Goal: Task Accomplishment & Management: Manage account settings

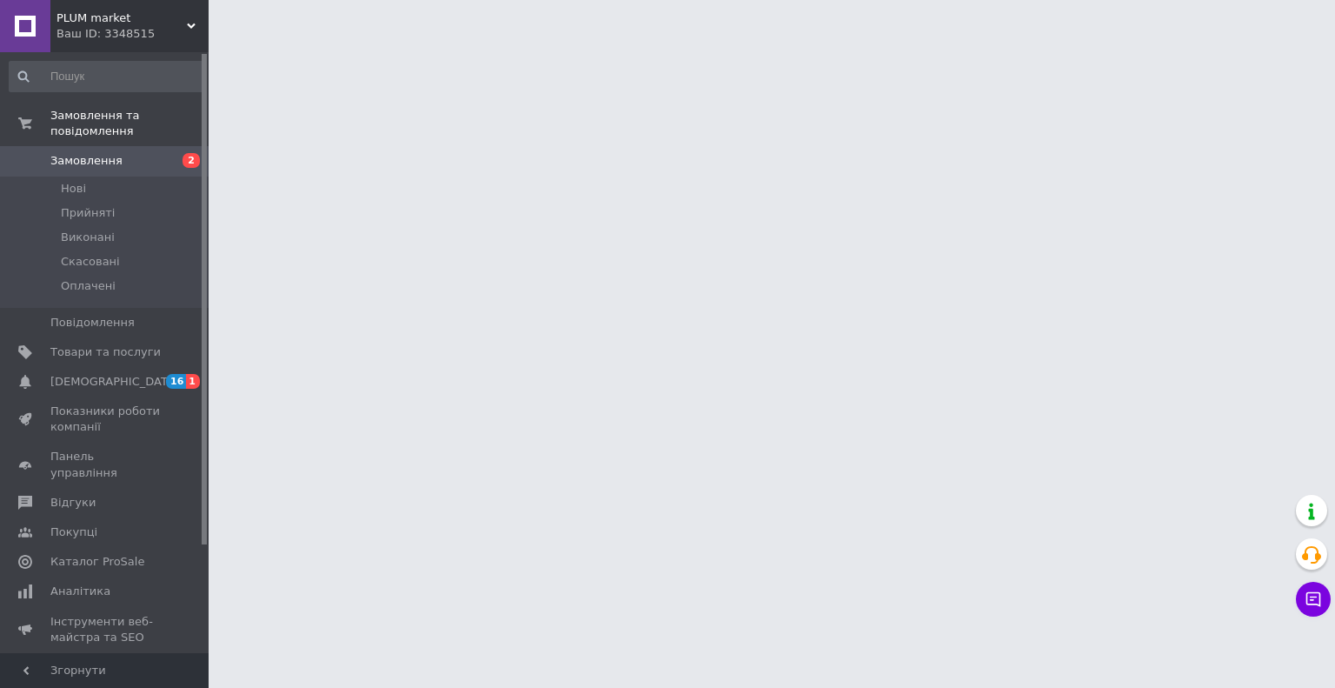
click at [83, 153] on span "Замовлення" at bounding box center [86, 161] width 72 height 16
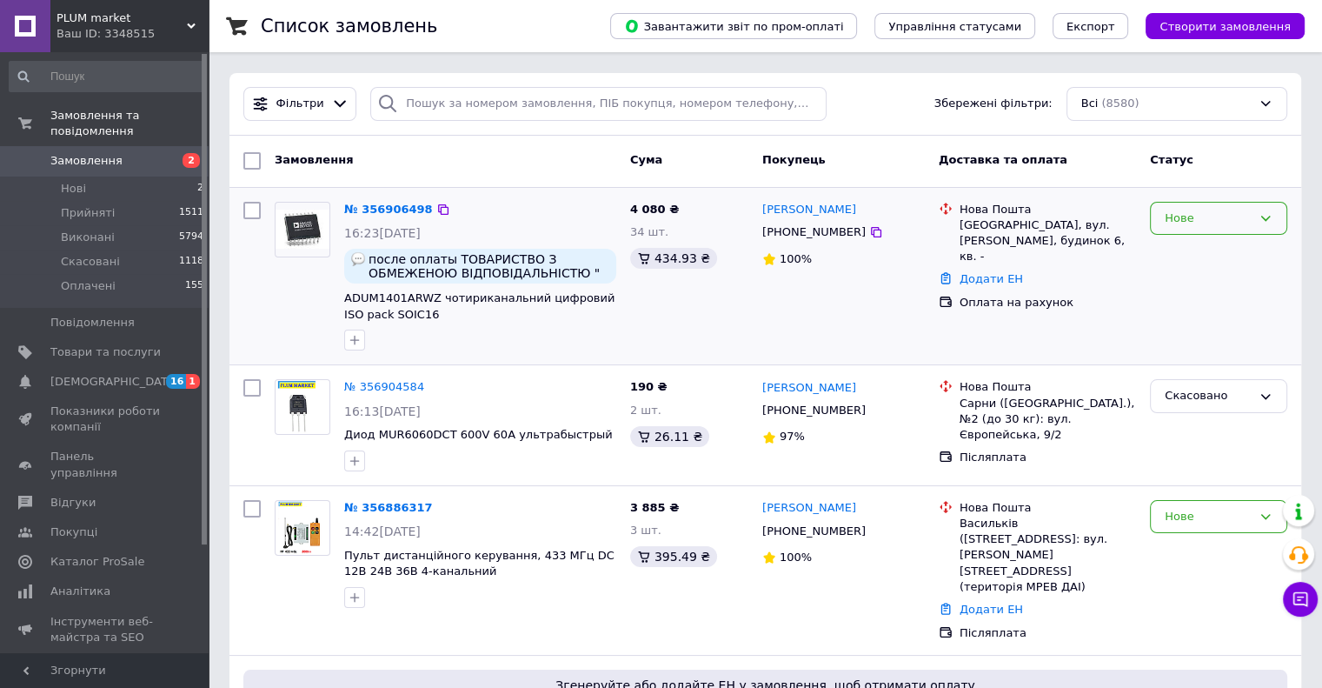
drag, startPoint x: 1276, startPoint y: 213, endPoint x: 1263, endPoint y: 222, distance: 15.7
click at [1277, 213] on div "Нове" at bounding box center [1218, 219] width 137 height 34
click at [1162, 256] on li "Прийнято" at bounding box center [1219, 254] width 136 height 32
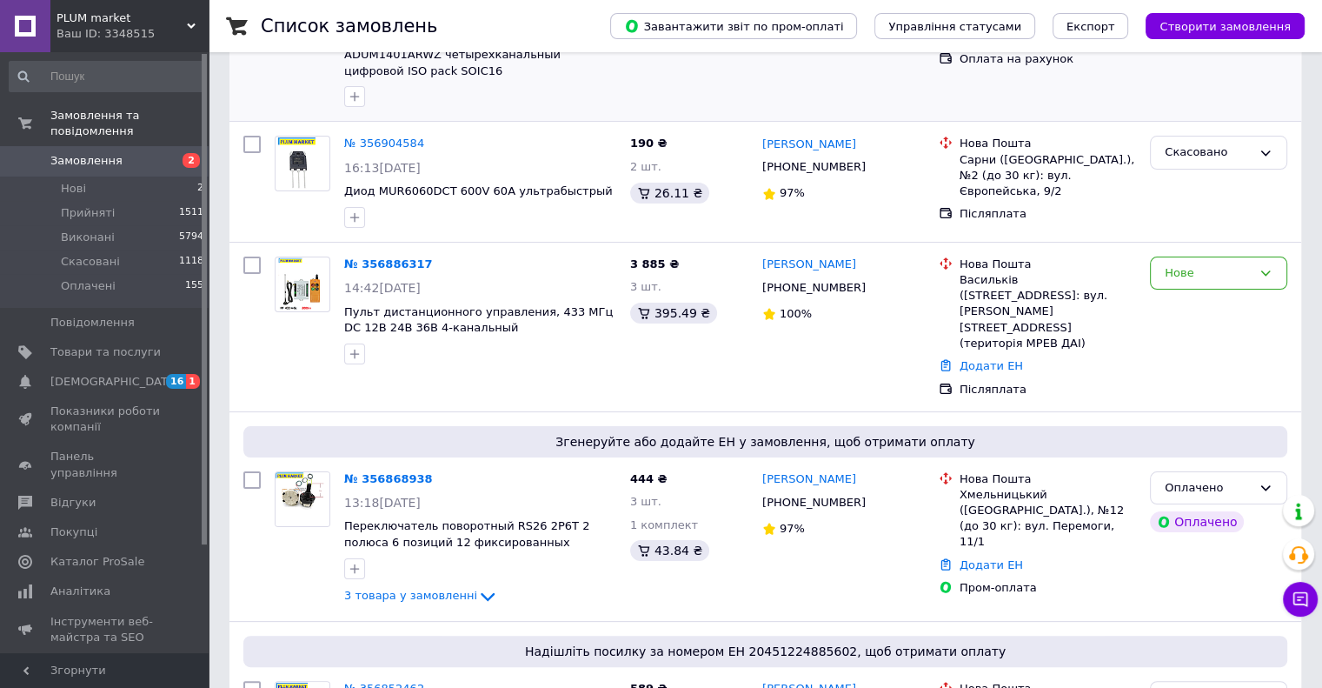
scroll to position [221, 0]
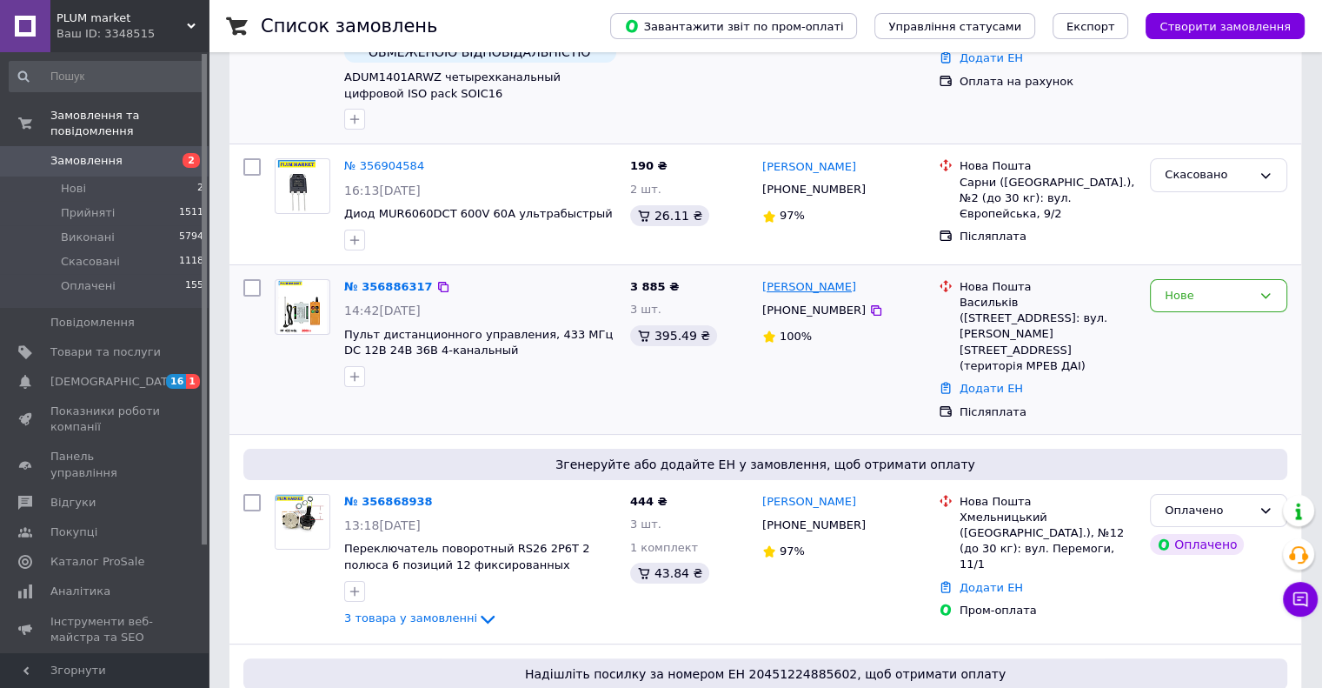
click at [814, 291] on link "Виталий Ярковой" at bounding box center [809, 287] width 94 height 17
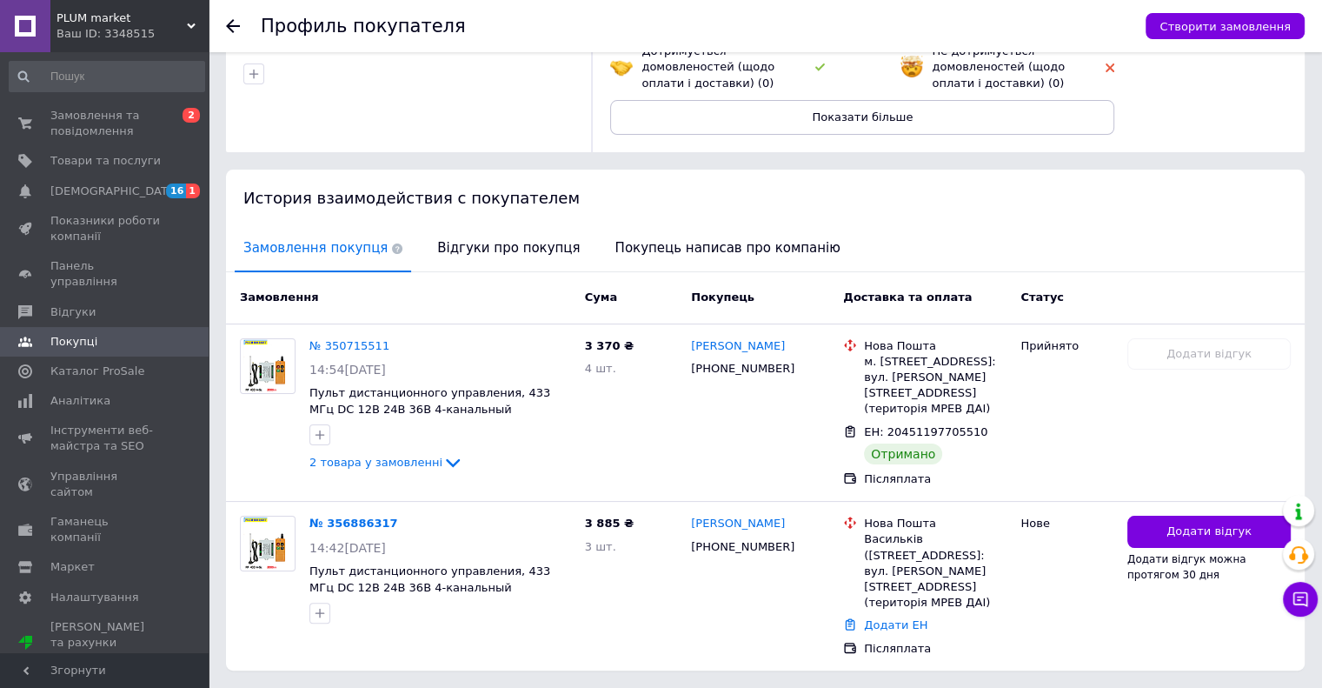
scroll to position [231, 0]
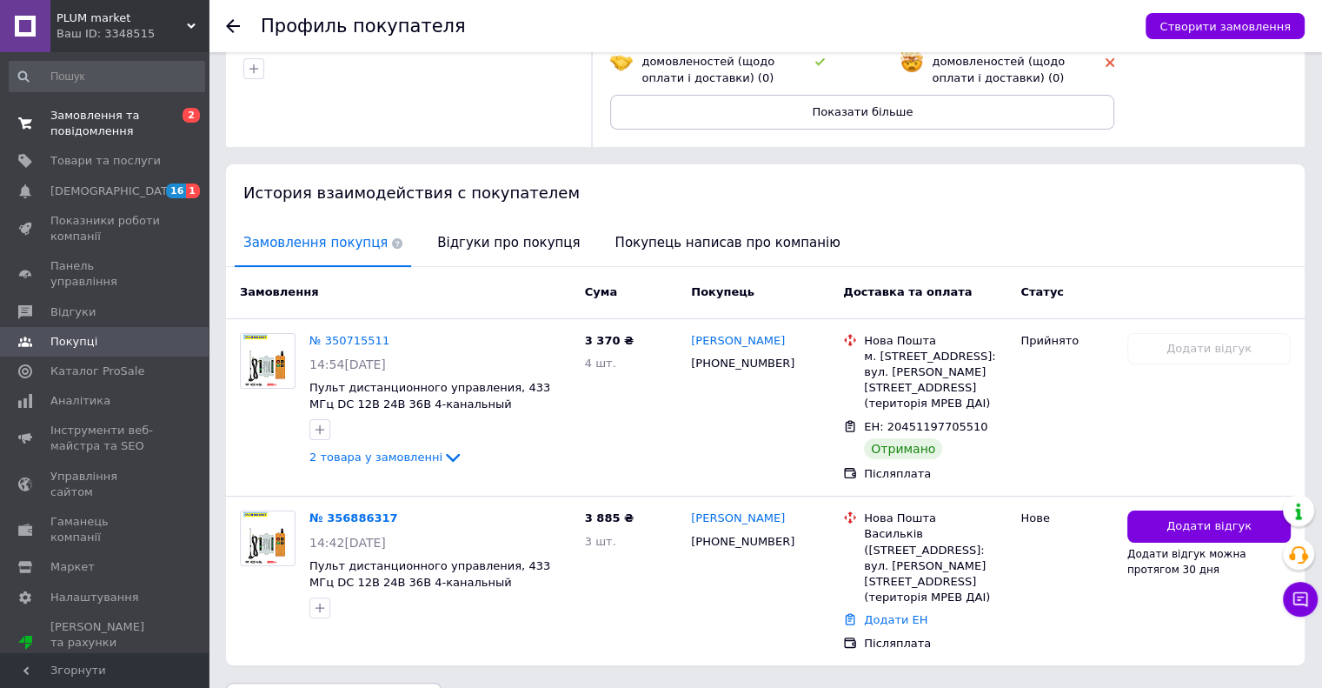
click at [97, 125] on span "Замовлення та повідомлення" at bounding box center [105, 123] width 110 height 31
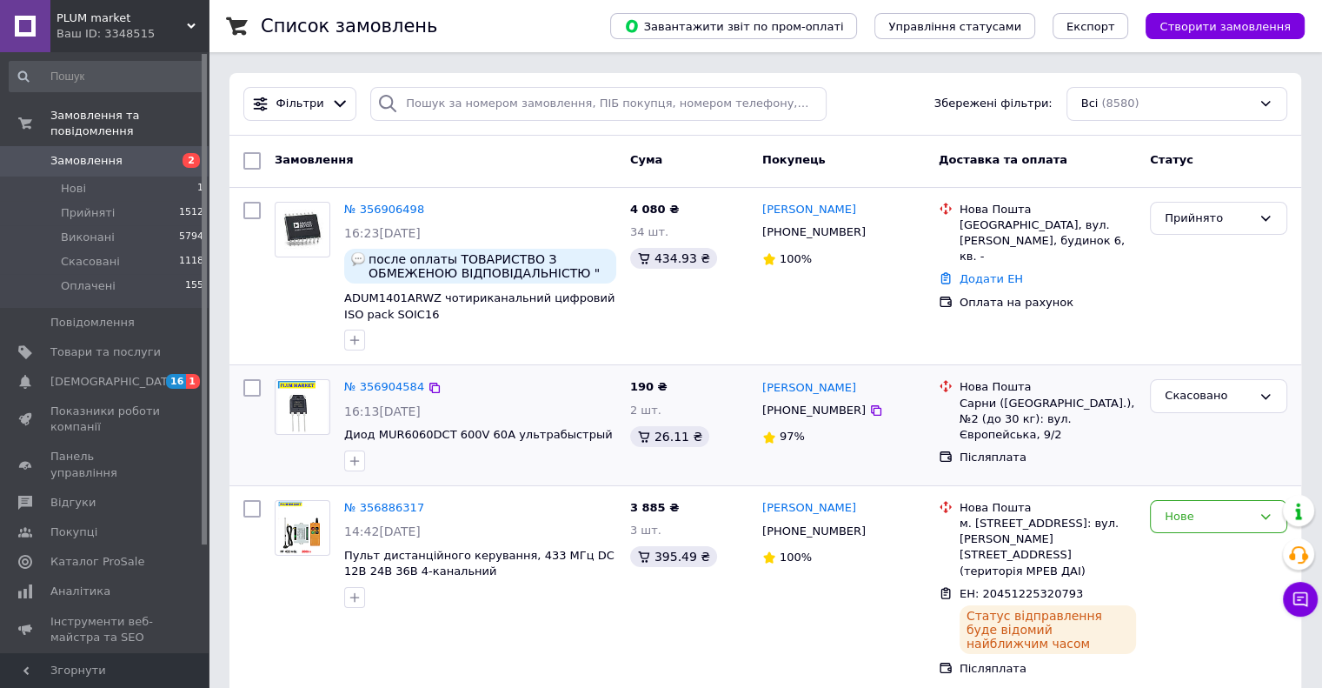
drag, startPoint x: 1266, startPoint y: 516, endPoint x: 864, endPoint y: 472, distance: 404.1
click at [1262, 516] on icon at bounding box center [1266, 516] width 14 height 14
drag, startPoint x: 1218, startPoint y: 548, endPoint x: 1203, endPoint y: 557, distance: 17.6
click at [1216, 548] on li "Прийнято" at bounding box center [1219, 552] width 136 height 32
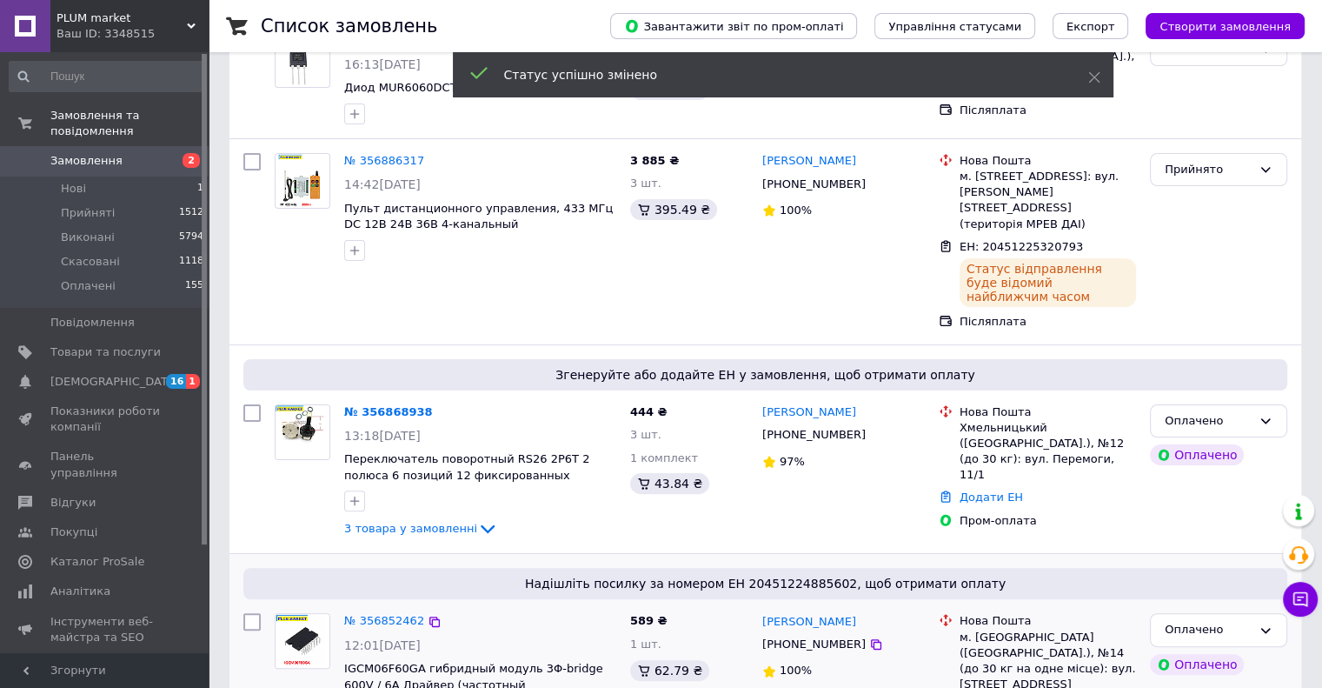
scroll to position [348, 0]
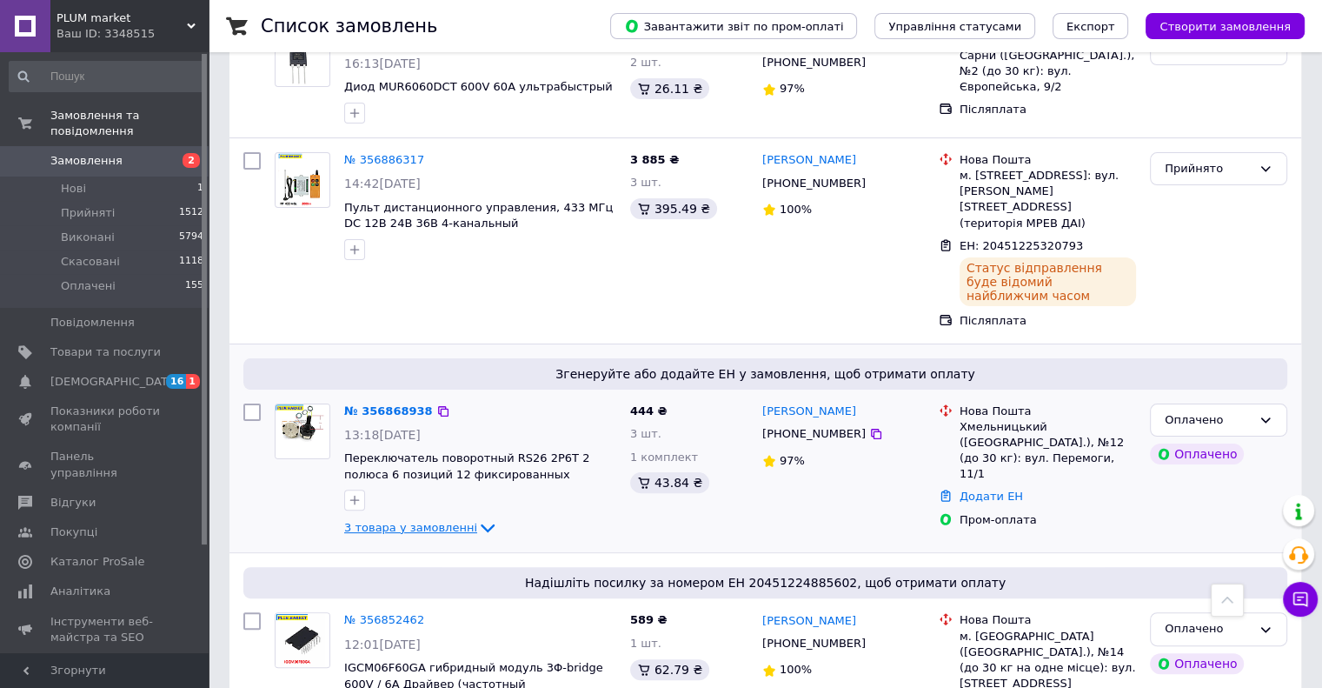
click at [402, 507] on div "№ 356868938 13:18, 12.08.2025 Переключатель поворотный RS26 2P6T 2 полюса 6 поз…" at bounding box center [480, 471] width 286 height 150
click at [393, 521] on span "3 товара у замовленні" at bounding box center [410, 527] width 133 height 13
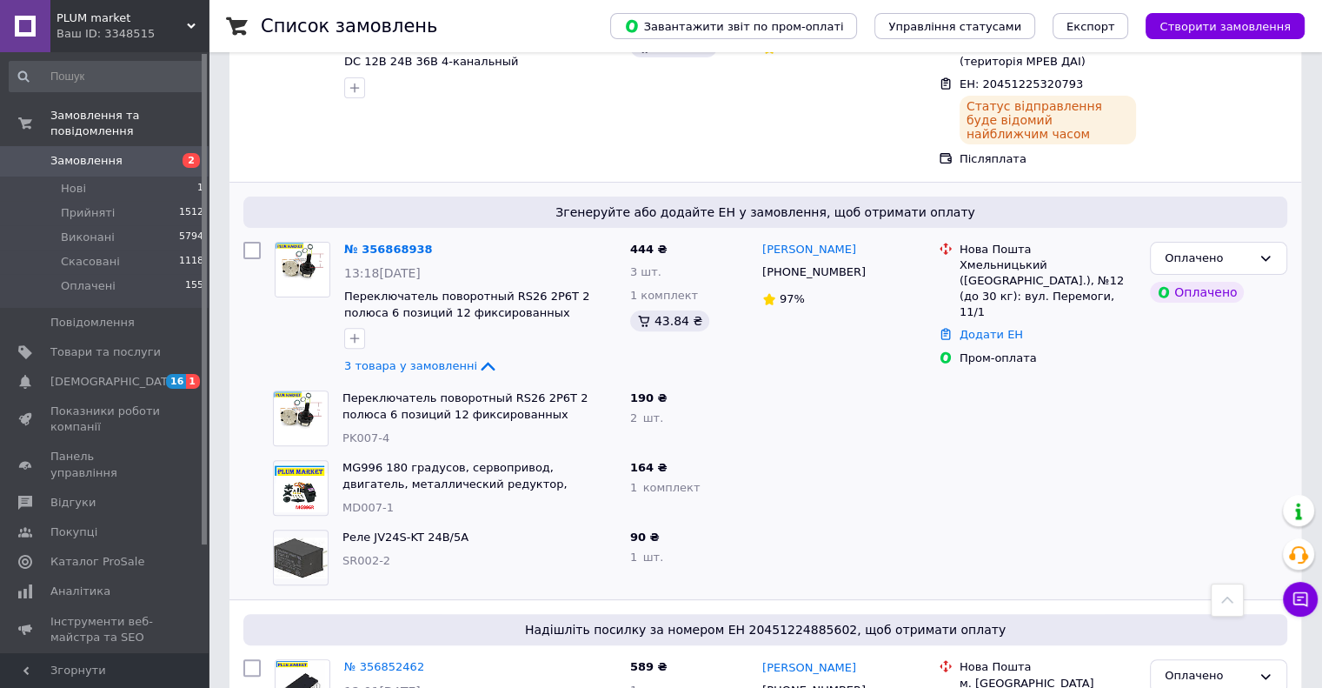
scroll to position [508, 0]
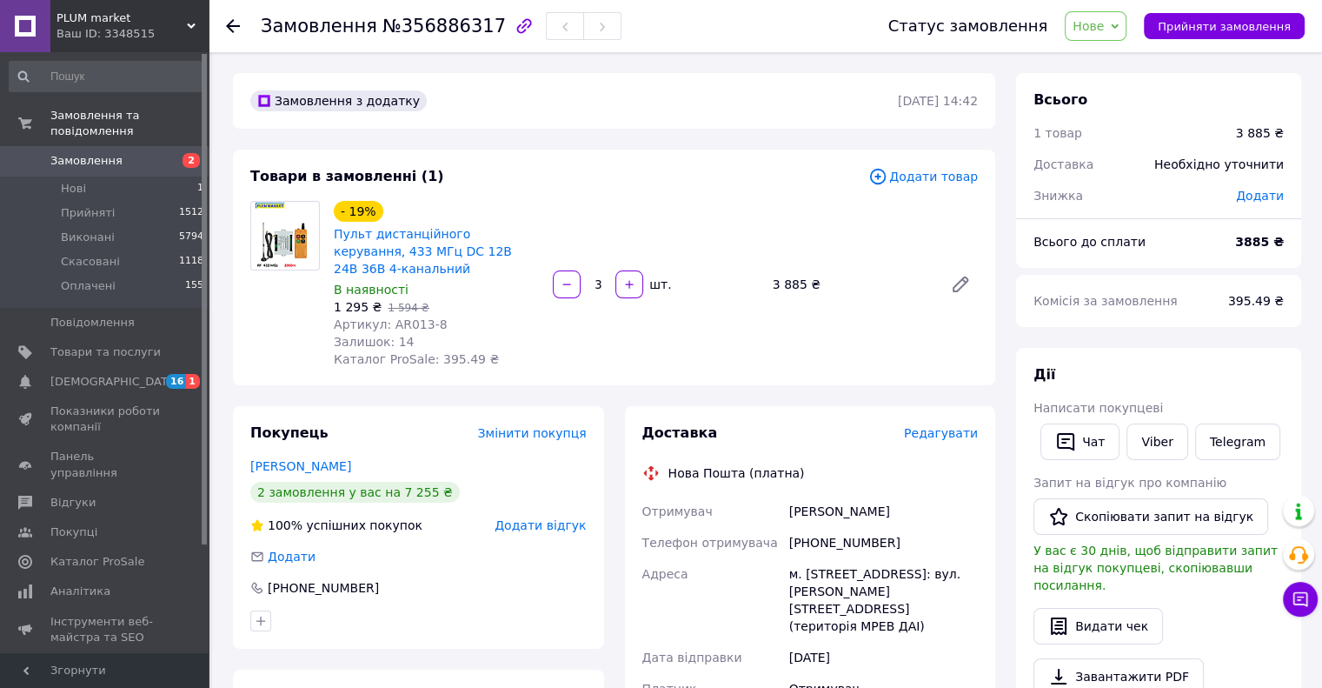
click at [828, 527] on div "+380958722047" at bounding box center [884, 542] width 196 height 31
copy div "380958722047"
click at [808, 500] on div "Ярковой Виталий" at bounding box center [884, 511] width 196 height 31
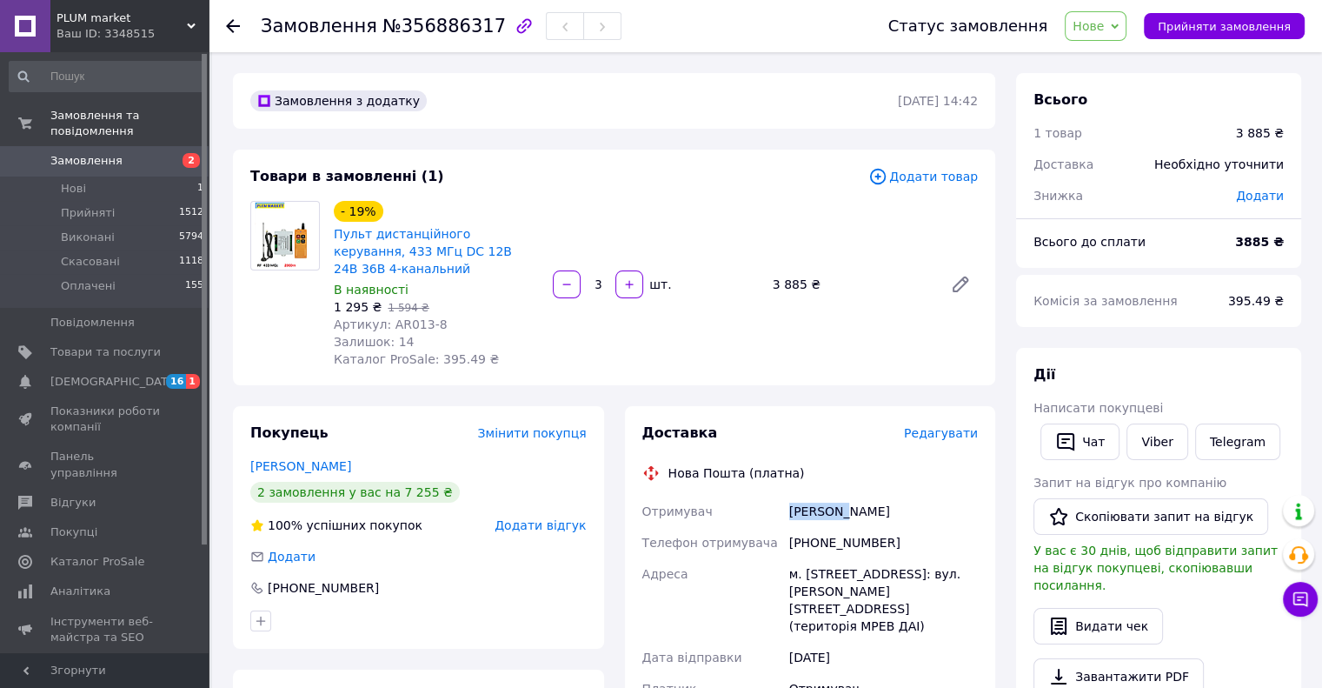
copy div "Ярковой"
click at [873, 496] on div "Ярковой Виталий" at bounding box center [884, 511] width 196 height 31
click at [876, 496] on div "Ярковой Виталий" at bounding box center [884, 511] width 196 height 31
copy div "Виталий"
click at [831, 558] on div "м. Васильків (Київська обл.), №1: вул. Чехова, 3а (територія МРЕВ ДАІ)" at bounding box center [884, 599] width 196 height 83
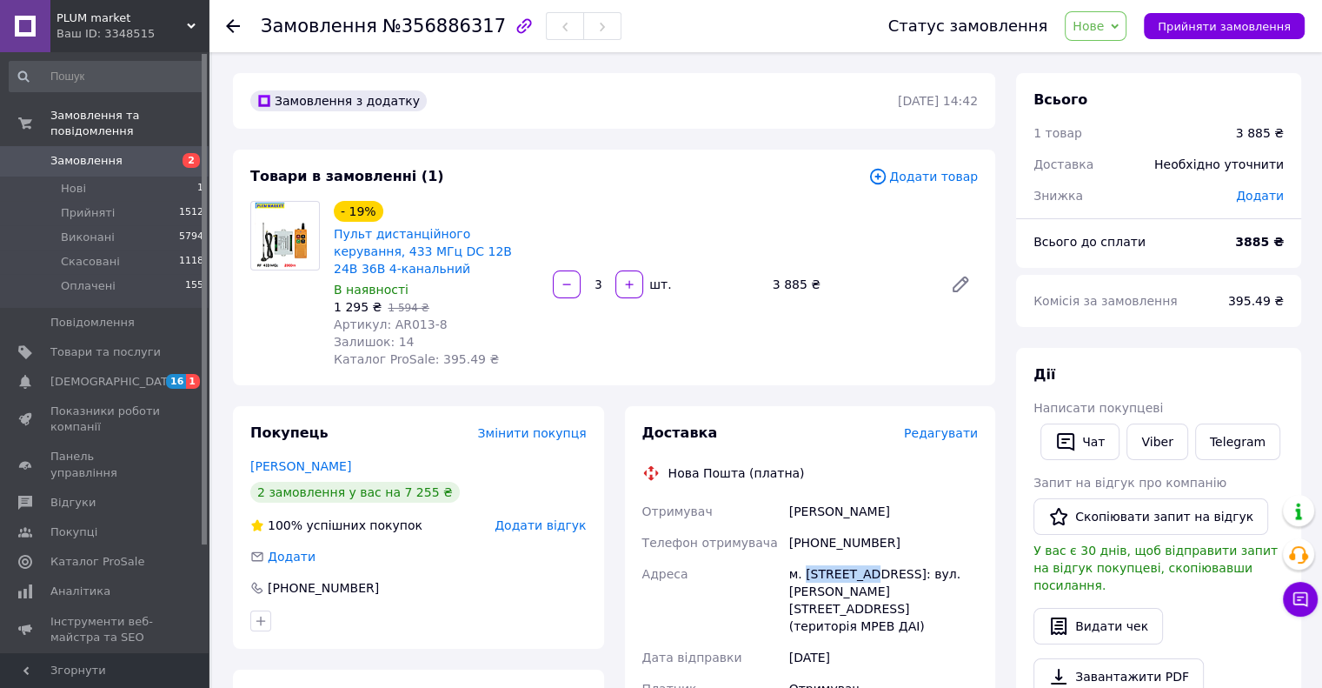
click at [831, 558] on div "м. Васильків (Київська обл.), №1: вул. Чехова, 3а (територія МРЕВ ДАІ)" at bounding box center [884, 599] width 196 height 83
copy div "Васильків"
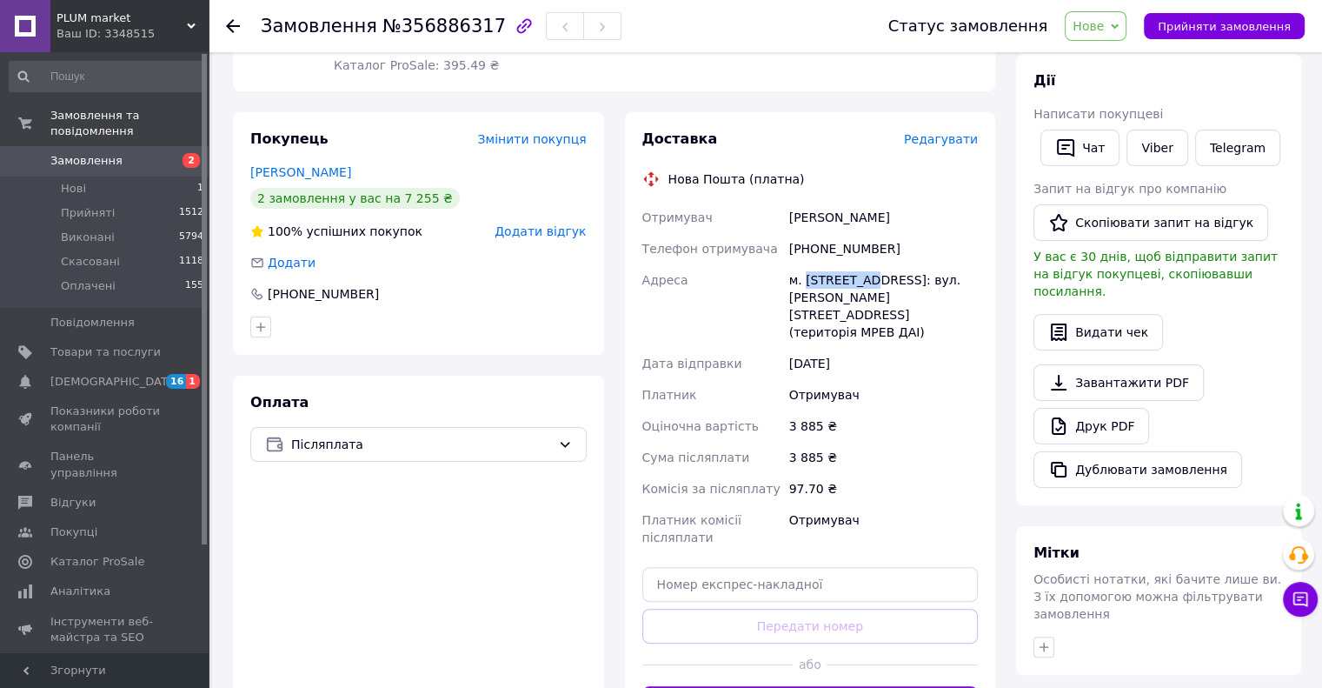
scroll to position [296, 0]
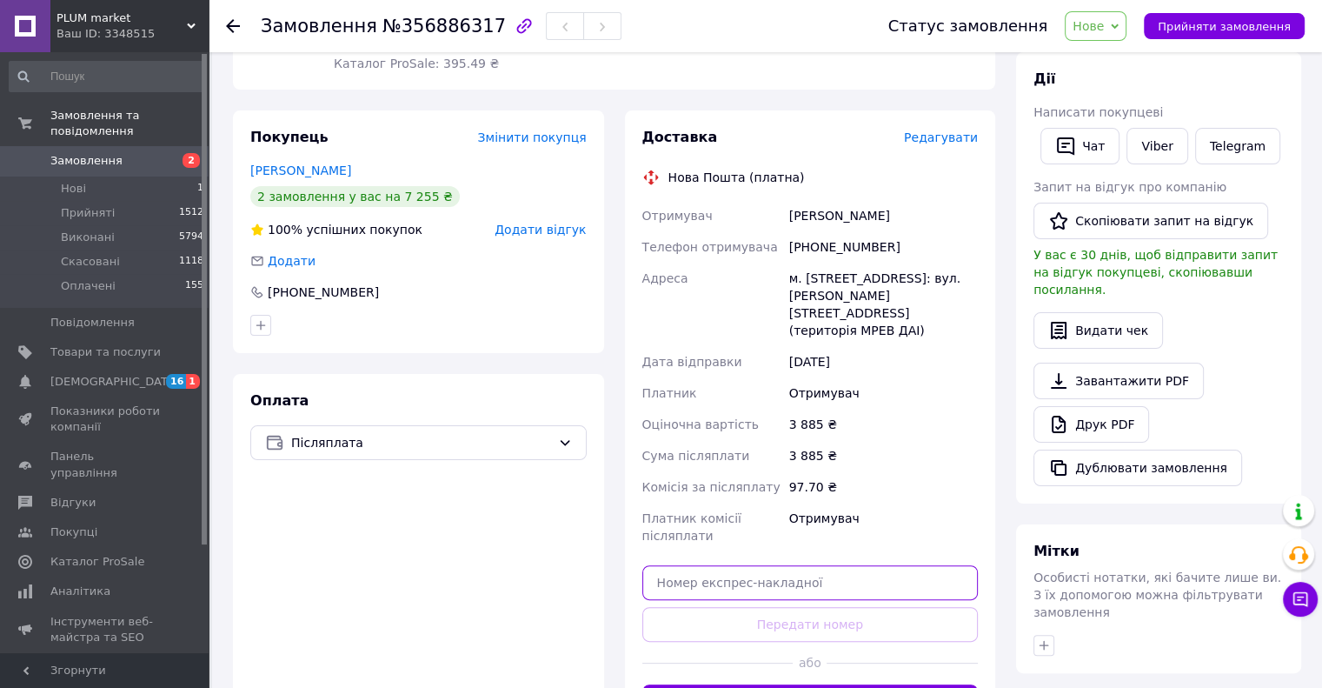
click at [655, 565] on input "text" at bounding box center [810, 582] width 336 height 35
paste input "20451225320793"
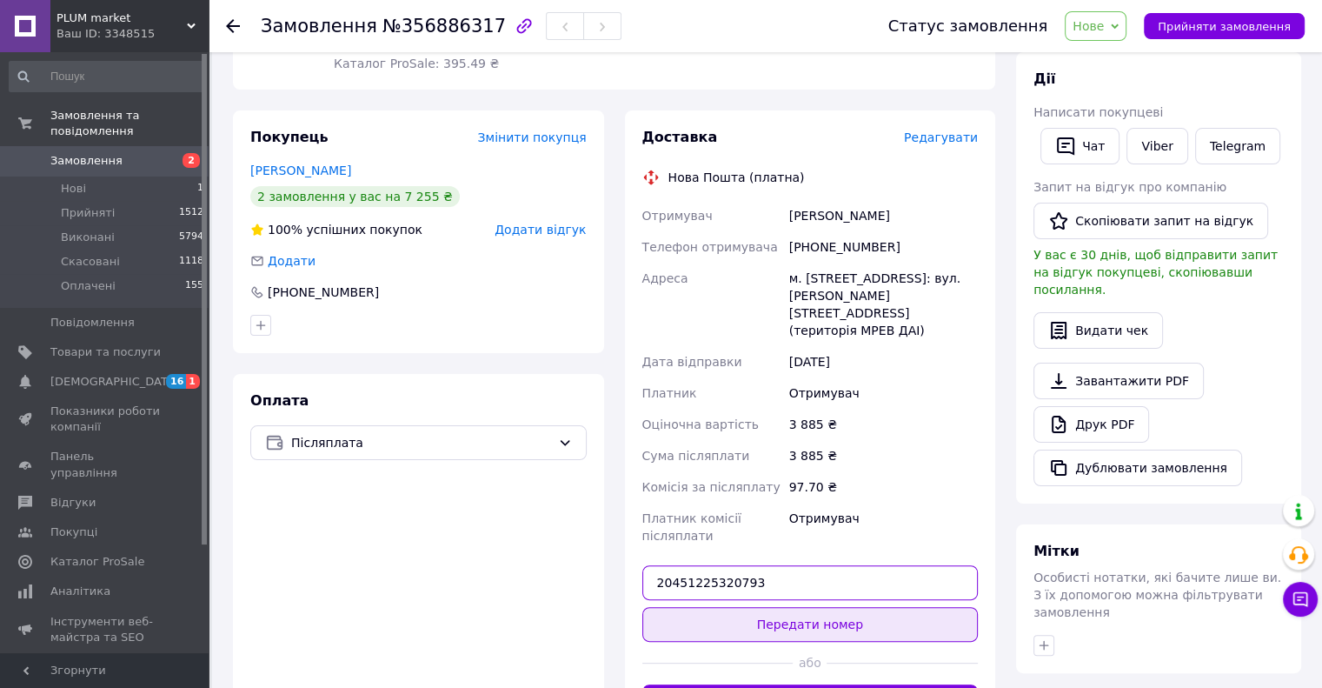
type input "20451225320793"
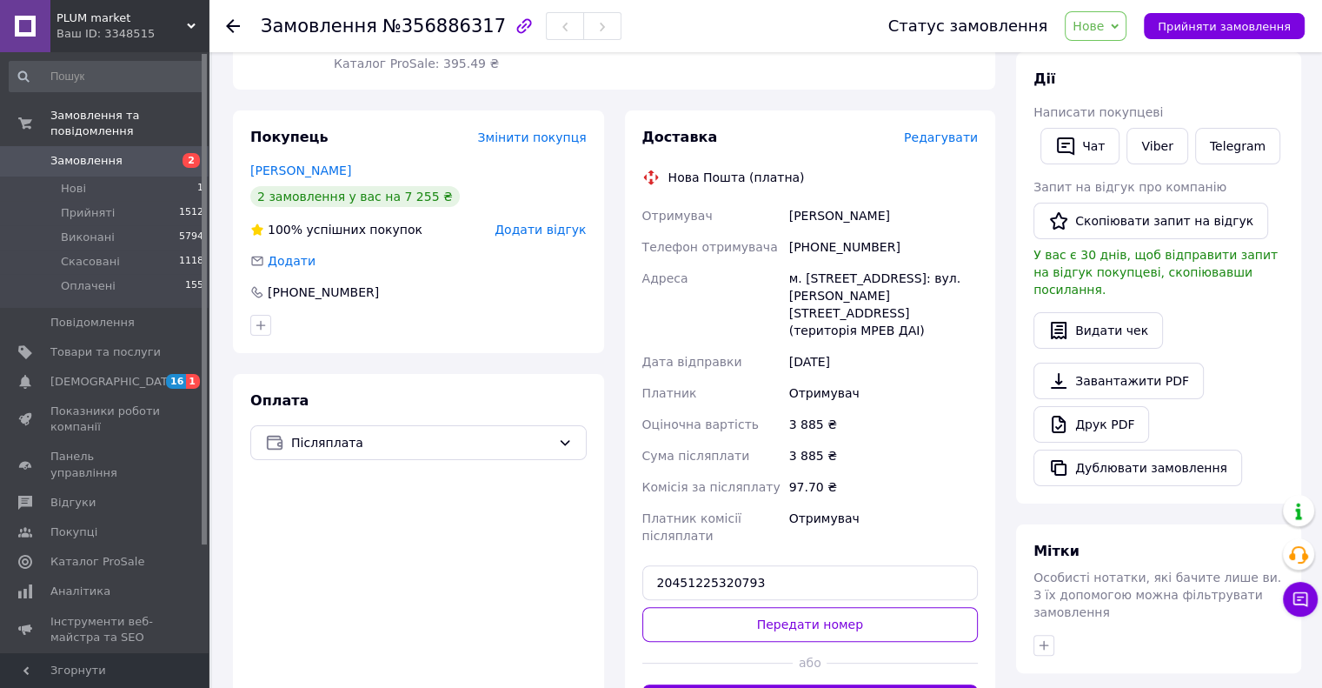
drag, startPoint x: 761, startPoint y: 580, endPoint x: 761, endPoint y: 618, distance: 38.2
click at [761, 607] on button "Передати номер" at bounding box center [810, 624] width 336 height 35
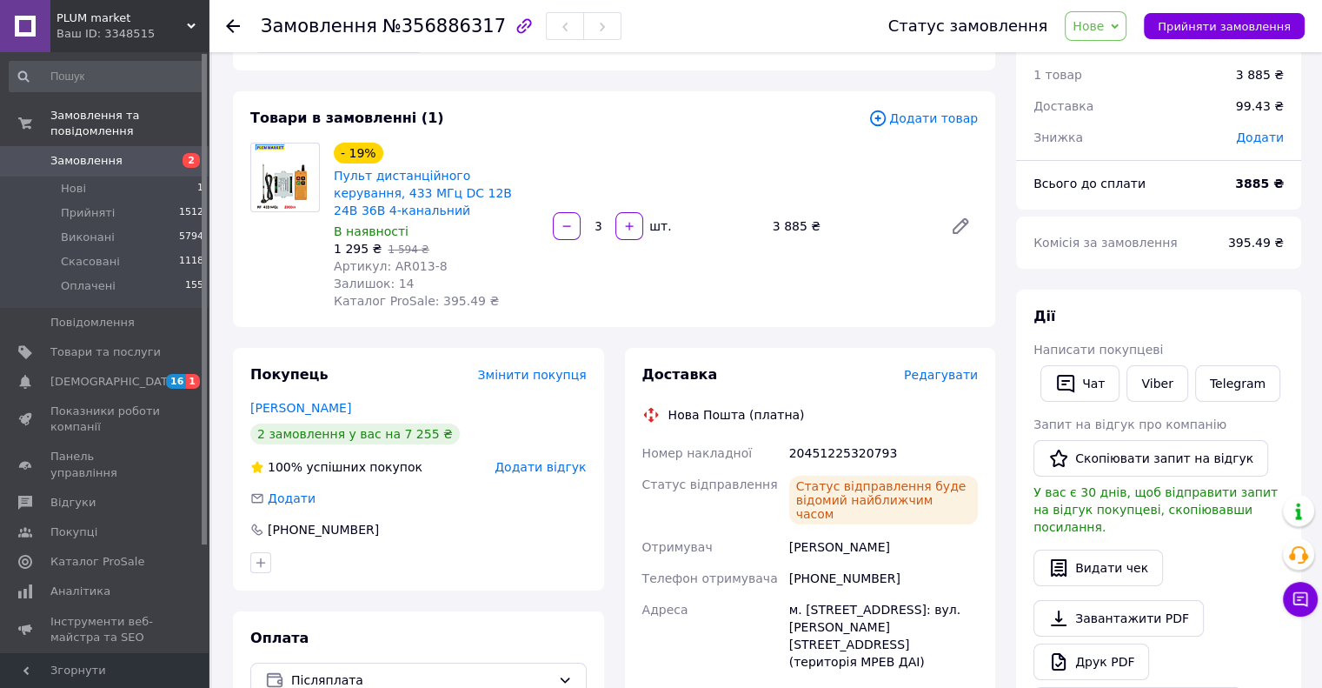
scroll to position [0, 0]
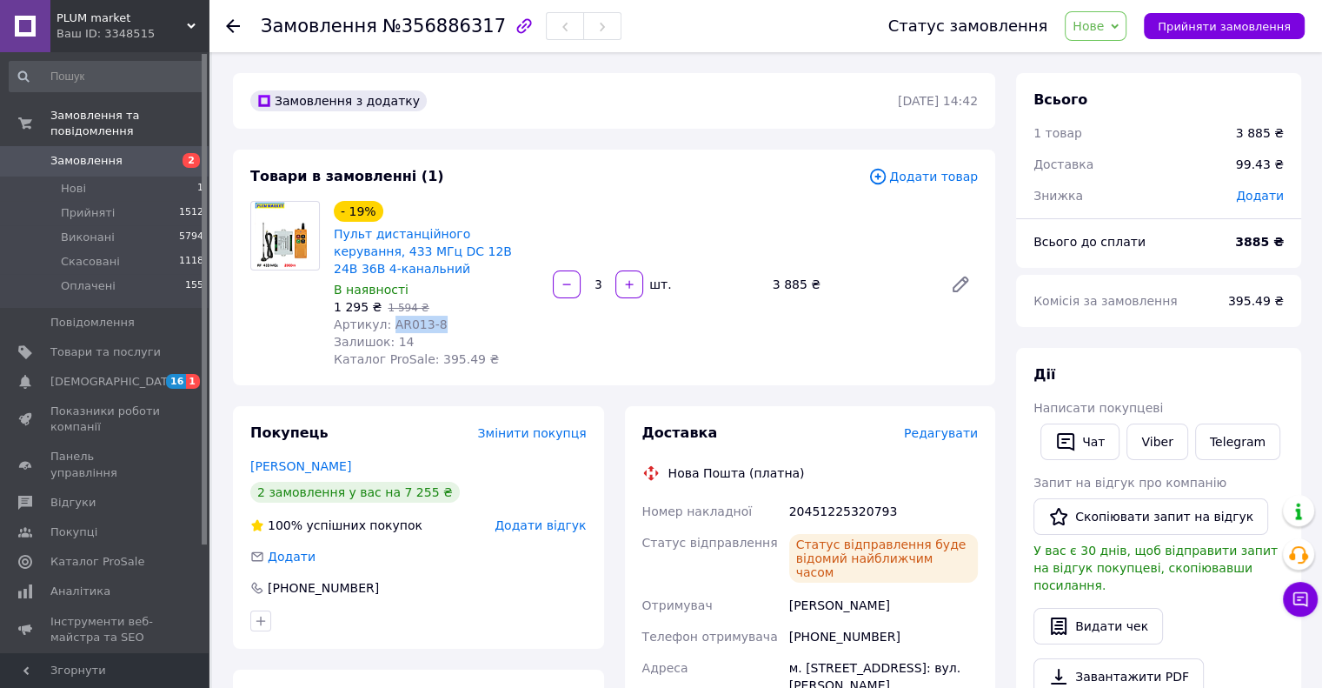
drag, startPoint x: 436, startPoint y: 307, endPoint x: 386, endPoint y: 310, distance: 50.5
click at [386, 316] on div "Артикул: AR013-8" at bounding box center [436, 324] width 205 height 17
copy span "AR013-8"
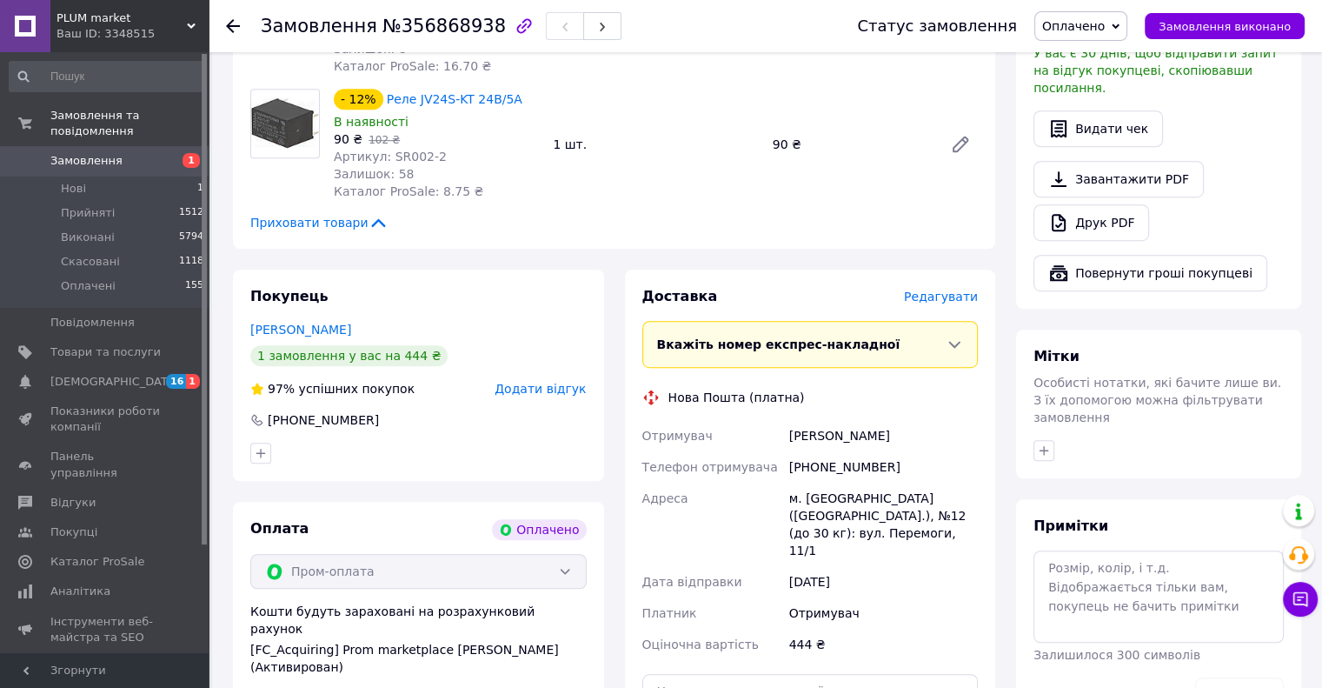
scroll to position [1005, 0]
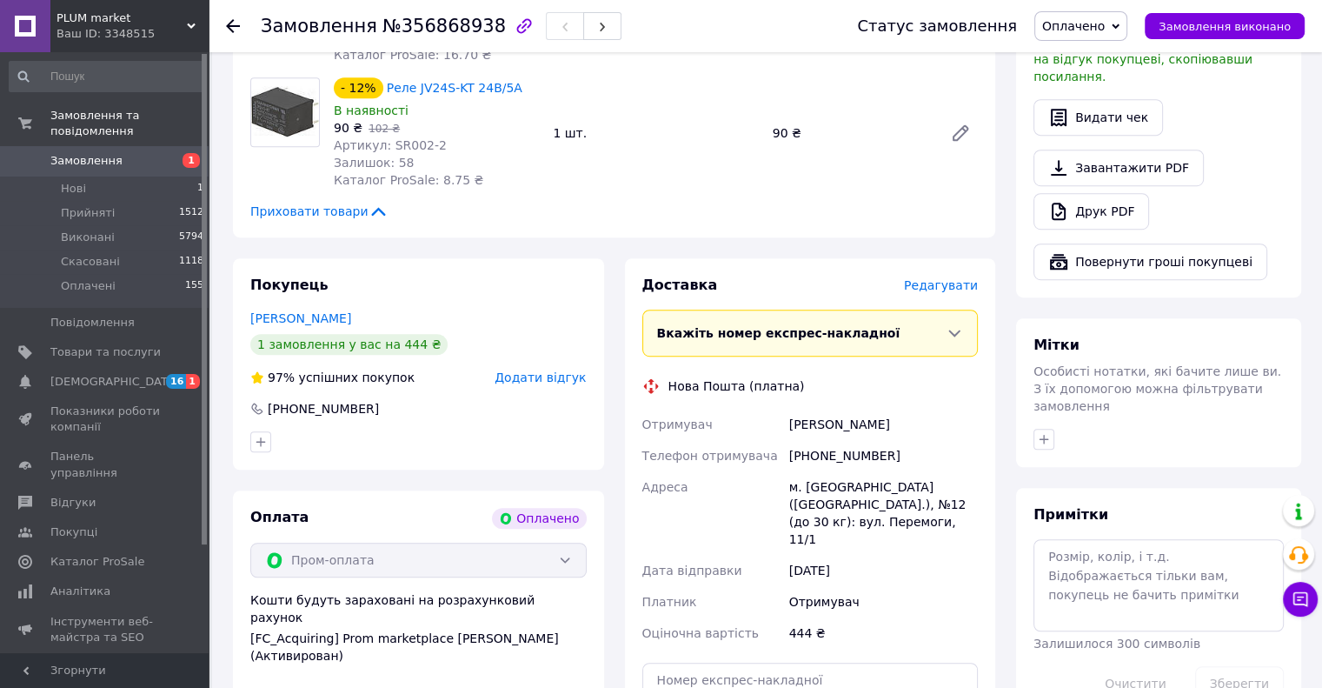
click at [838, 440] on div "[PHONE_NUMBER]" at bounding box center [884, 455] width 196 height 31
copy div "380971379836"
click at [800, 409] on div "[PERSON_NAME]" at bounding box center [884, 424] width 196 height 31
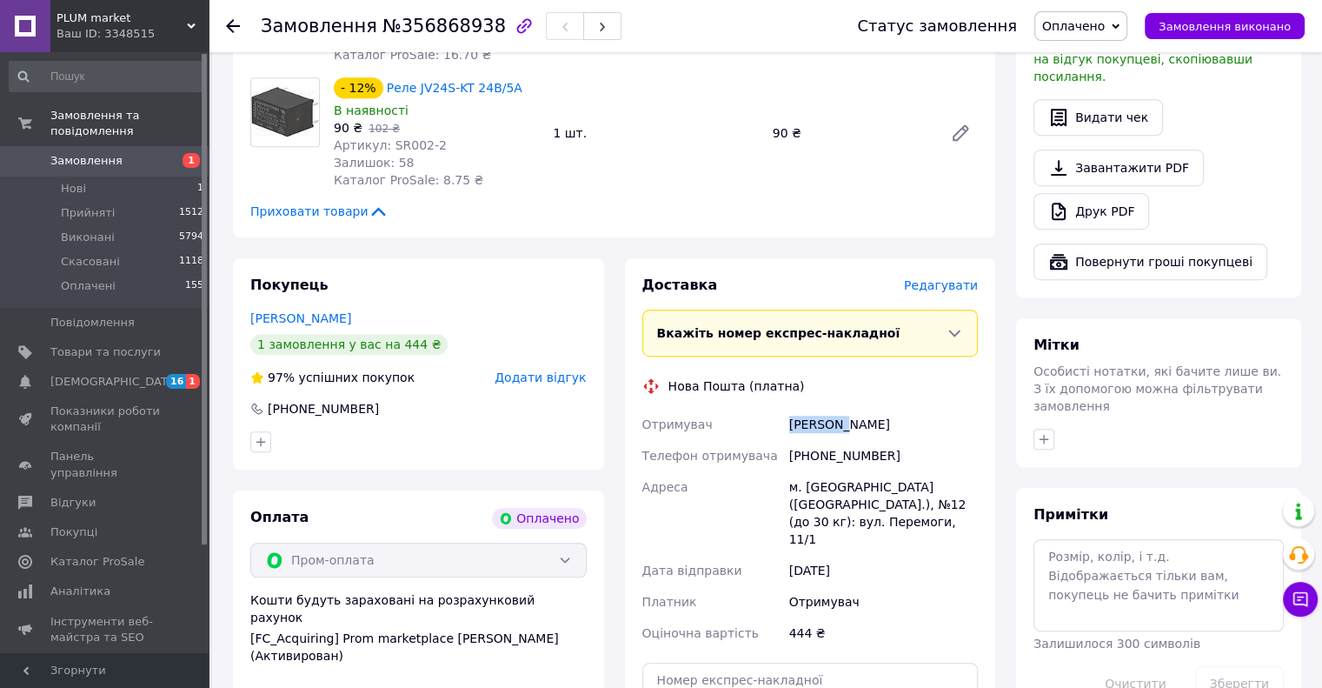
copy div "[PERSON_NAME]"
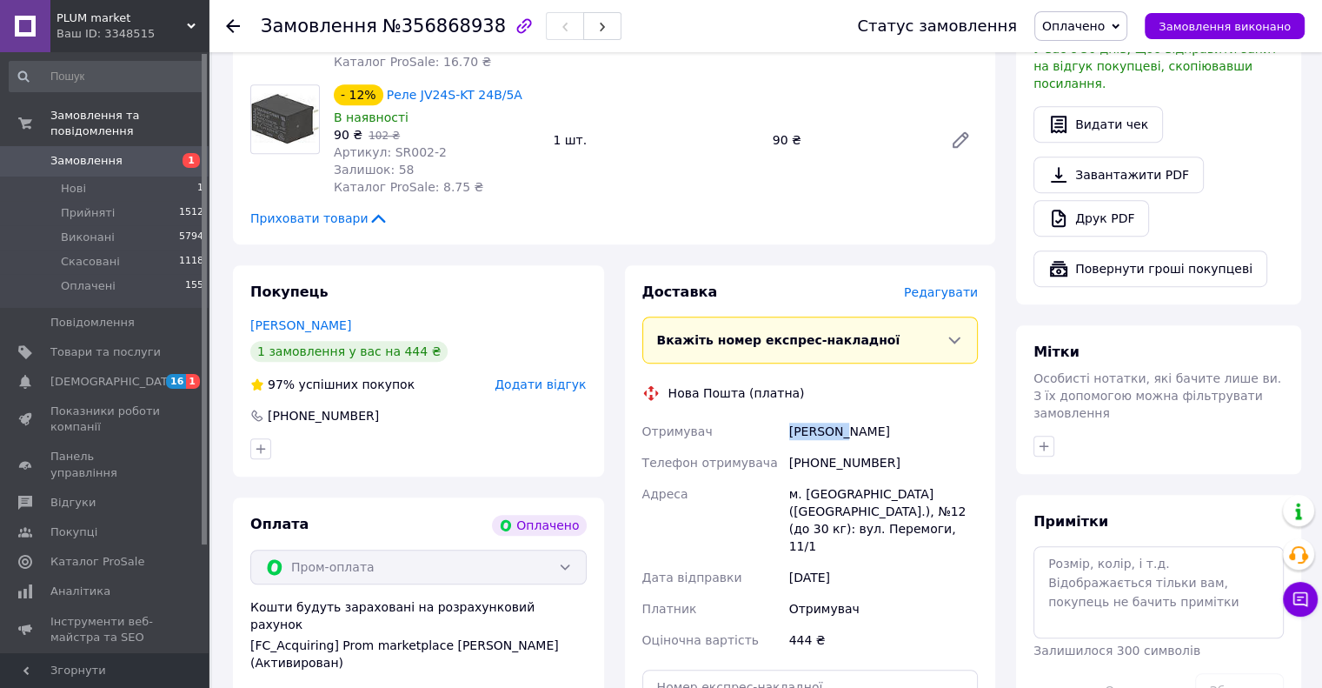
scroll to position [998, 0]
click at [868, 416] on div "[PERSON_NAME]" at bounding box center [884, 431] width 196 height 31
copy div "[PERSON_NAME]"
click at [828, 480] on div "м. [GEOGRAPHIC_DATA] ([GEOGRAPHIC_DATA].), №12 (до 30 кг): вул. Перемоги, 11/1" at bounding box center [884, 519] width 196 height 83
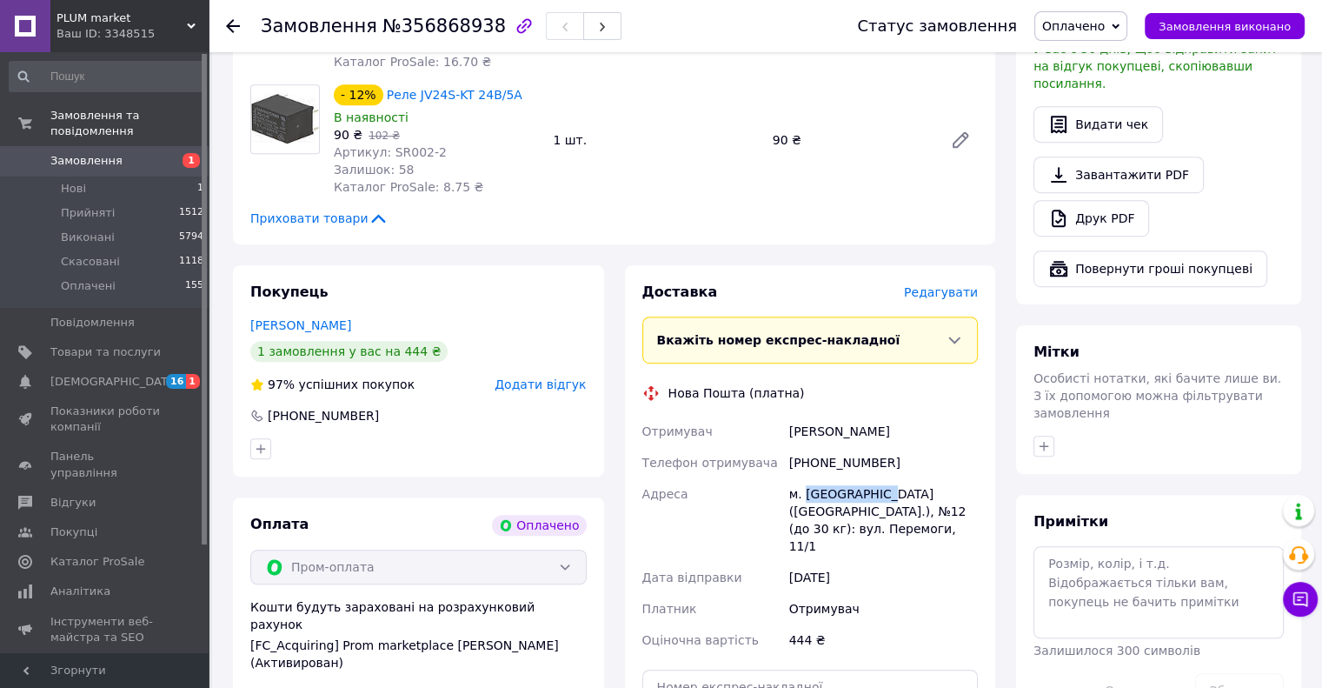
click at [828, 479] on div "м. [GEOGRAPHIC_DATA] ([GEOGRAPHIC_DATA].), №12 (до 30 кг): вул. Перемоги, 11/1" at bounding box center [884, 519] width 196 height 83
copy div "Хмельницький"
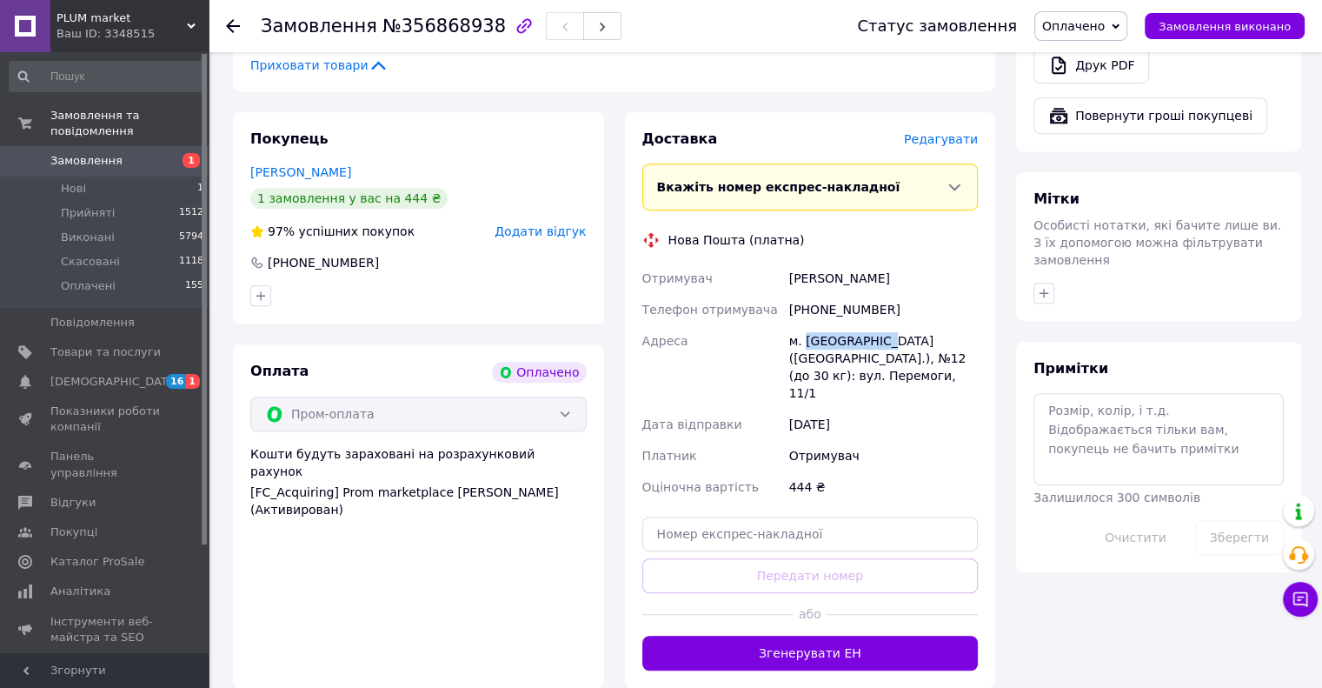
scroll to position [1153, 0]
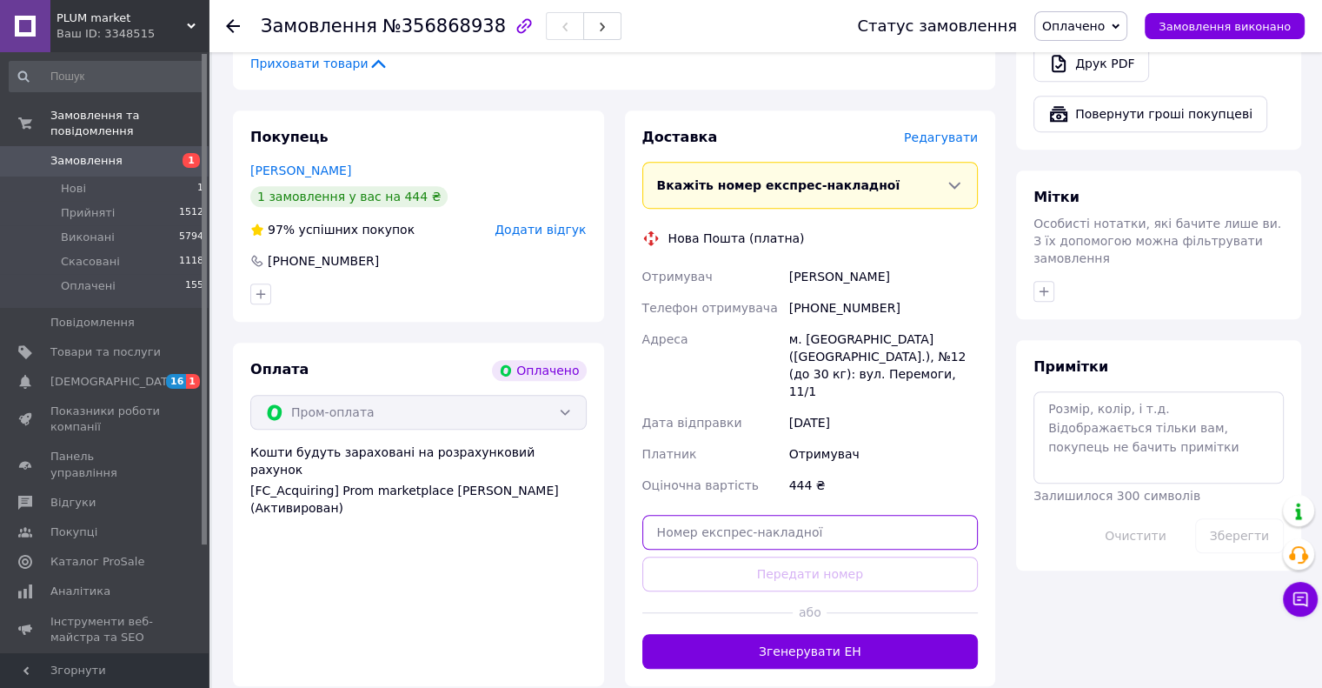
click at [668, 515] on input "text" at bounding box center [810, 532] width 336 height 35
paste input "20451225324537"
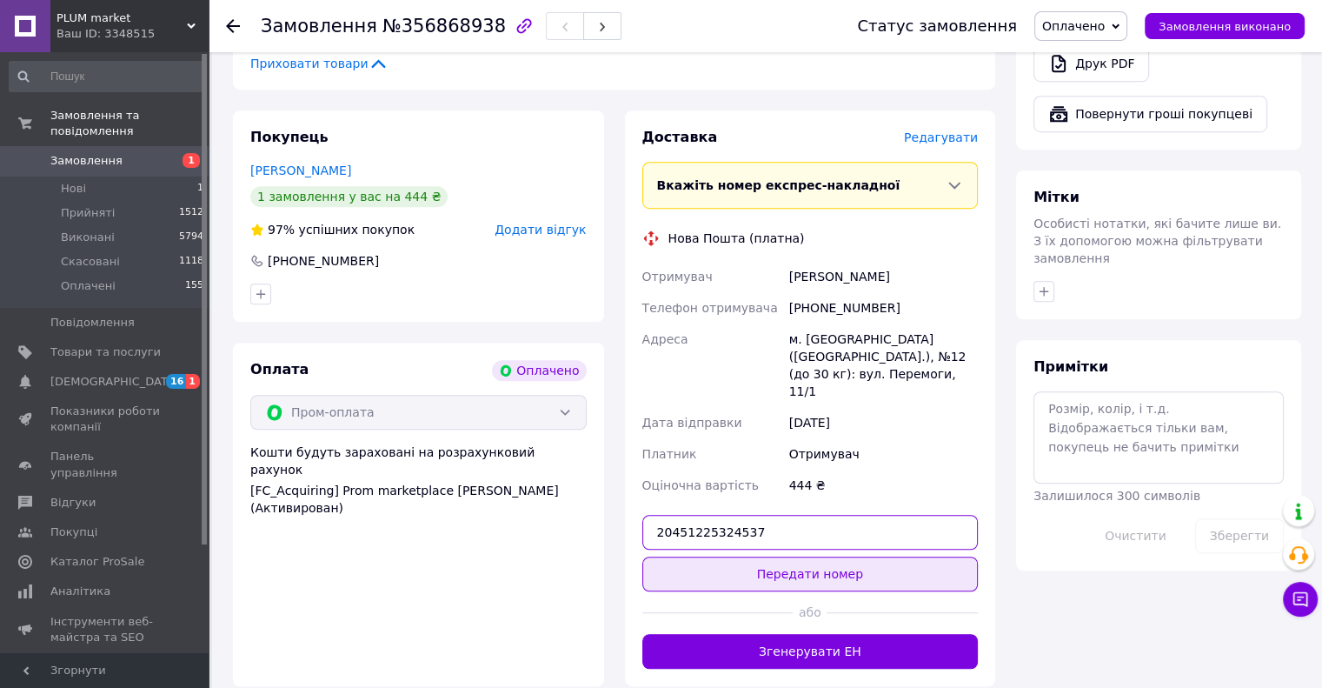
type input "20451225324537"
click at [739, 556] on button "Передати номер" at bounding box center [810, 573] width 336 height 35
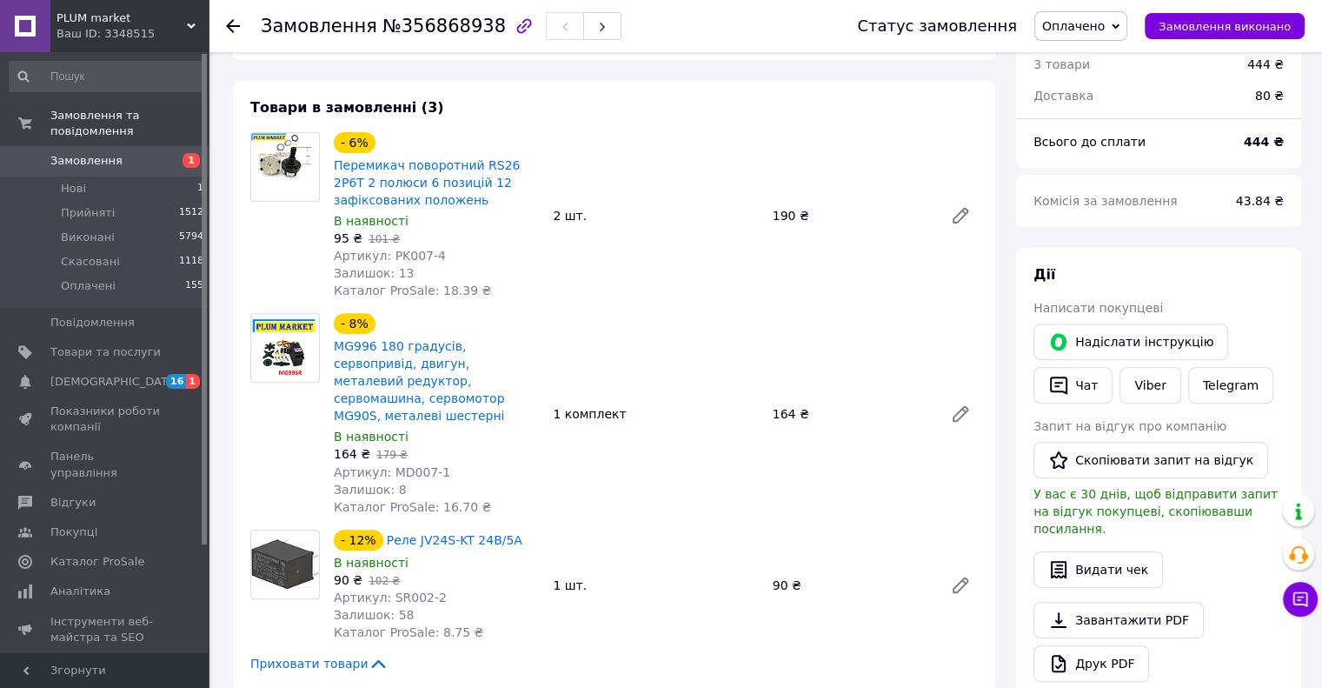
scroll to position [603, 0]
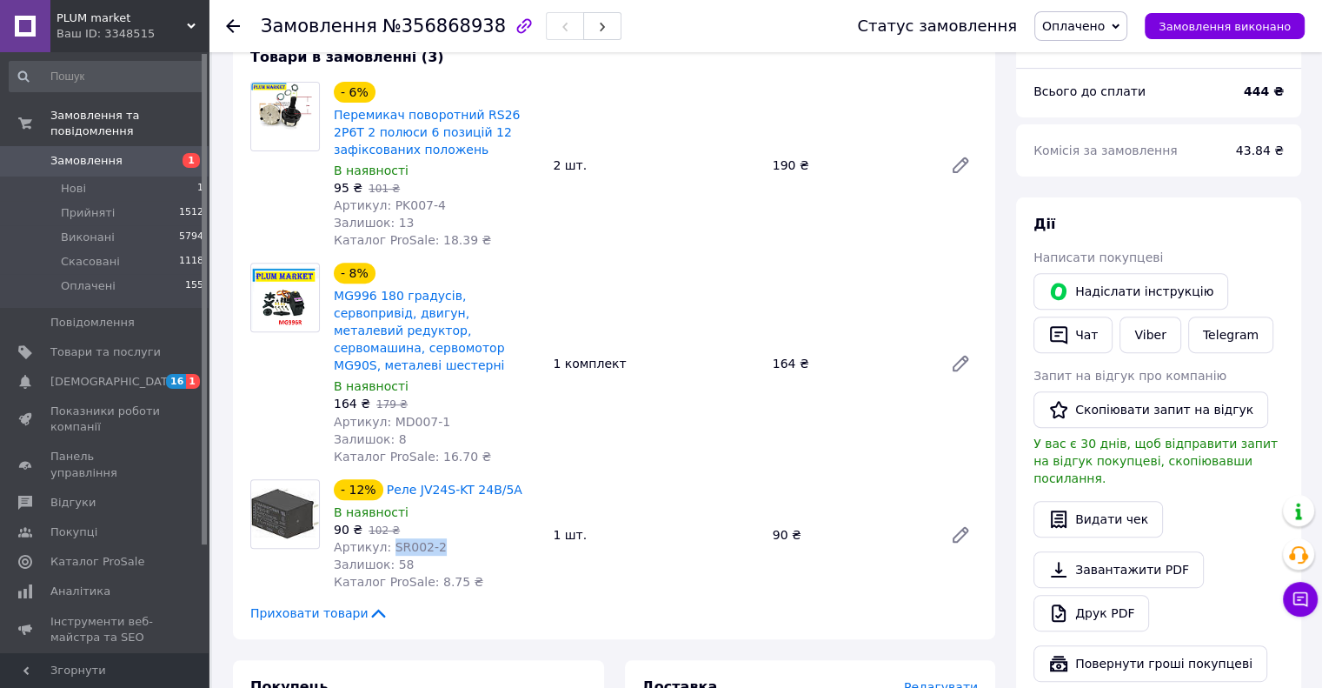
drag, startPoint x: 432, startPoint y: 533, endPoint x: 384, endPoint y: 533, distance: 47.8
click at [384, 538] on div "Артикул: SR002-2" at bounding box center [436, 546] width 205 height 17
copy span "SR002-2"
drag, startPoint x: 438, startPoint y: 408, endPoint x: 386, endPoint y: 408, distance: 52.2
click at [386, 413] on div "Артикул: MD007-1" at bounding box center [436, 421] width 205 height 17
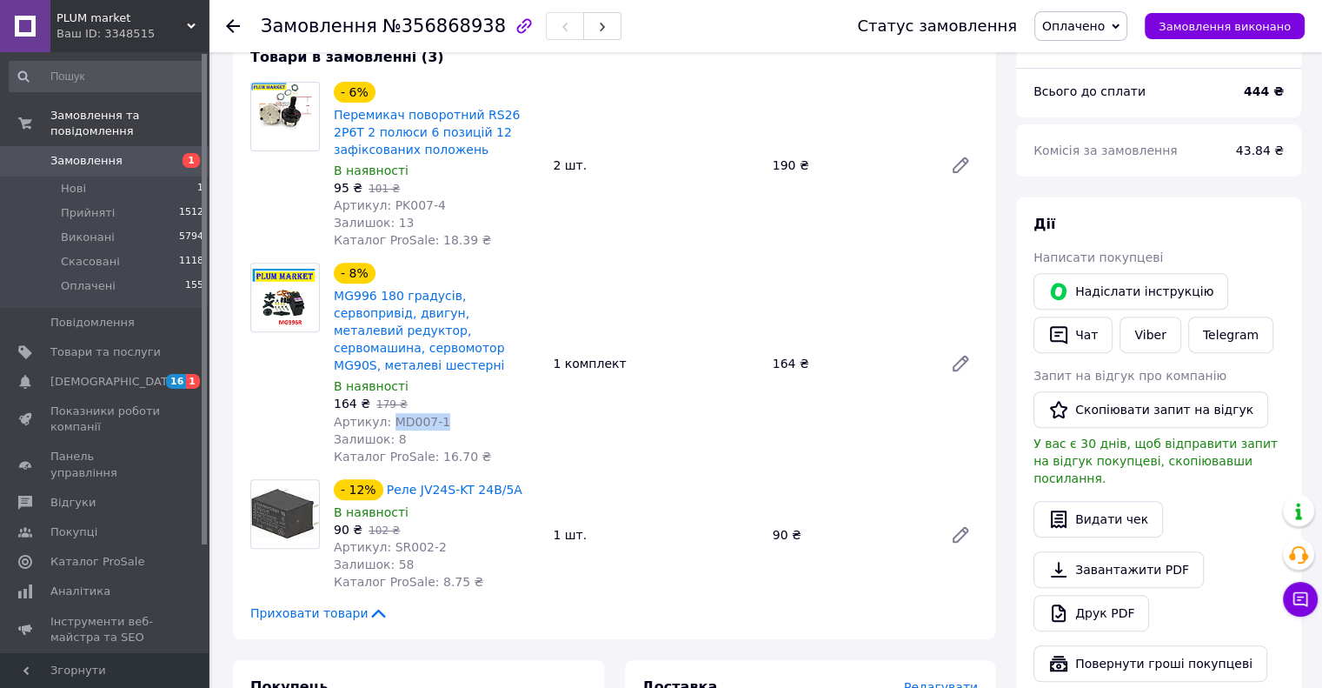
copy span "MD007-1"
drag, startPoint x: 435, startPoint y: 208, endPoint x: 385, endPoint y: 210, distance: 49.6
click at [385, 210] on div "Артикул: PK007-4" at bounding box center [436, 204] width 205 height 17
copy span "PK007-4"
